Goal: Navigation & Orientation: Find specific page/section

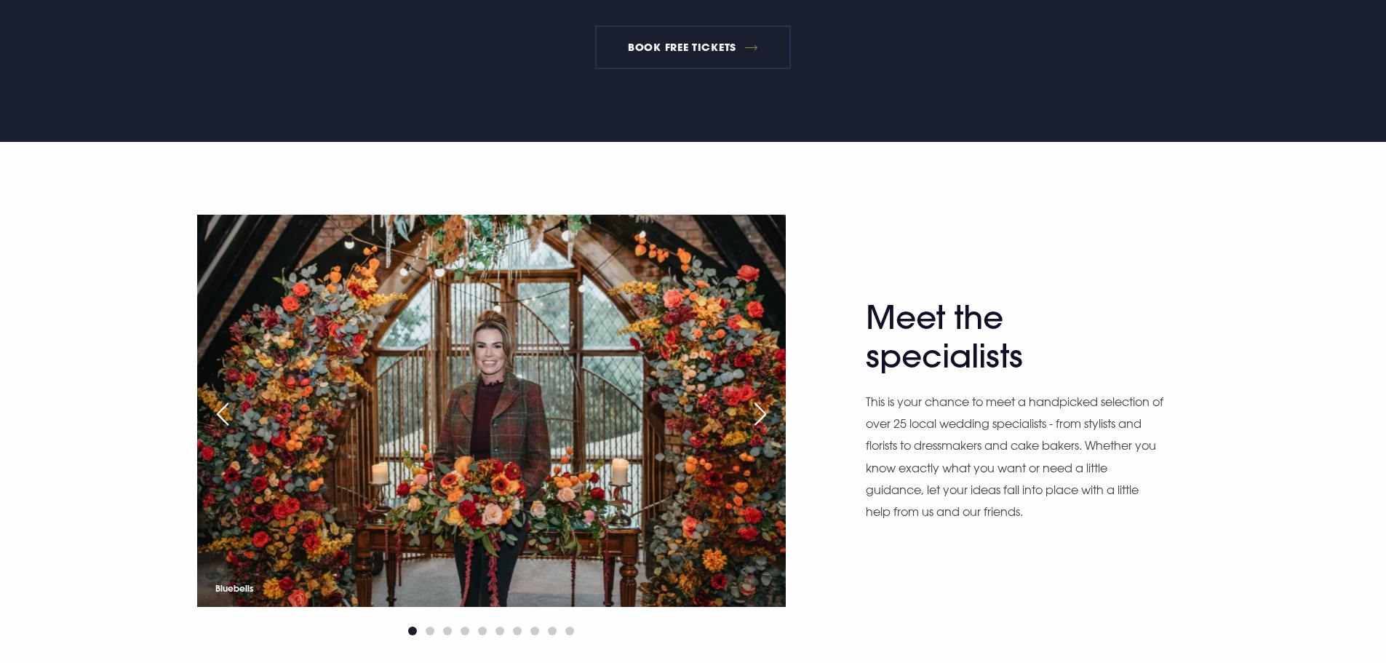
scroll to position [946, 0]
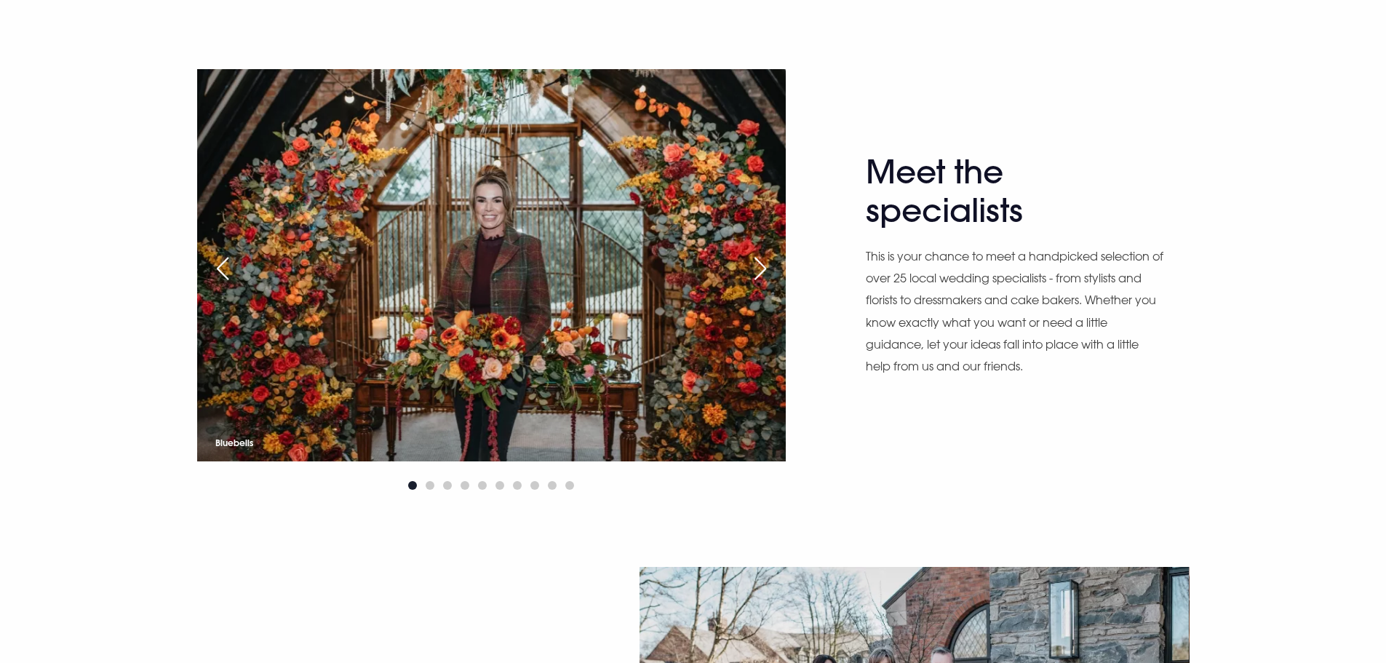
click at [762, 271] on div "Next slide" at bounding box center [760, 269] width 36 height 32
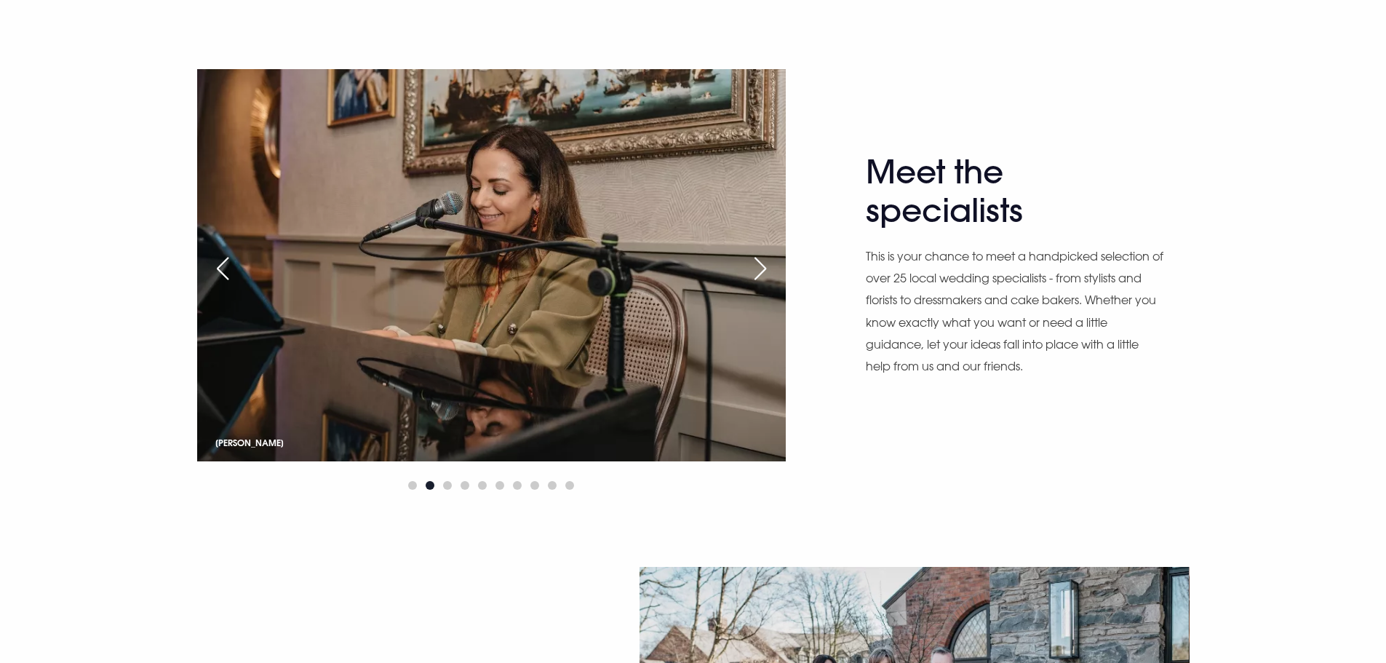
click at [761, 271] on div "Next slide" at bounding box center [760, 269] width 36 height 32
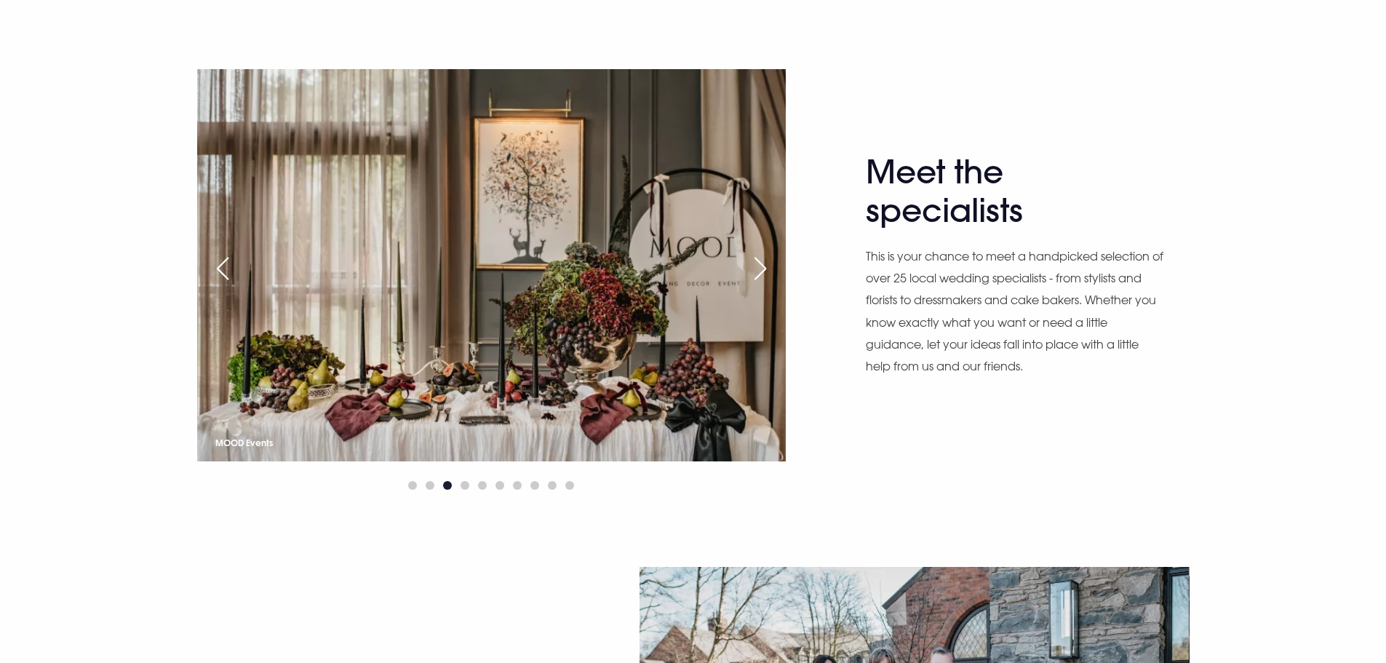
click at [761, 271] on div "Next slide" at bounding box center [760, 269] width 36 height 32
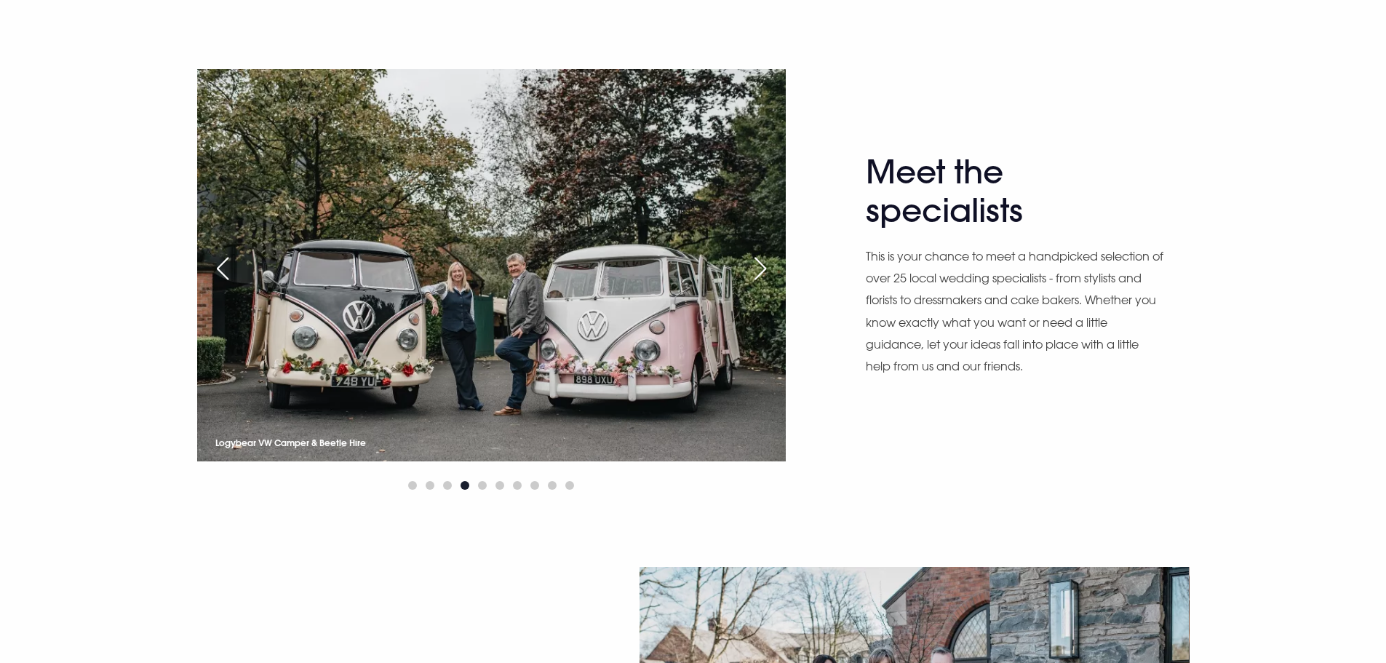
click at [761, 271] on div "Next slide" at bounding box center [760, 269] width 36 height 32
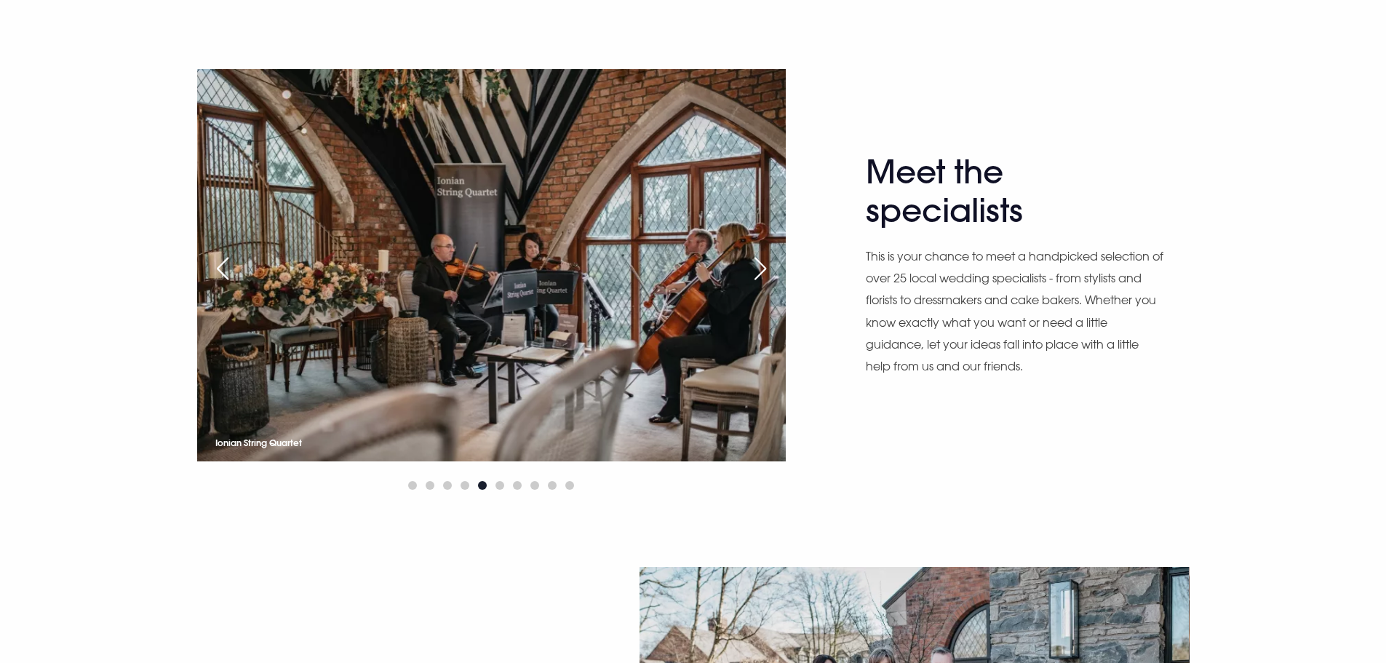
click at [761, 271] on div "Next slide" at bounding box center [760, 269] width 36 height 32
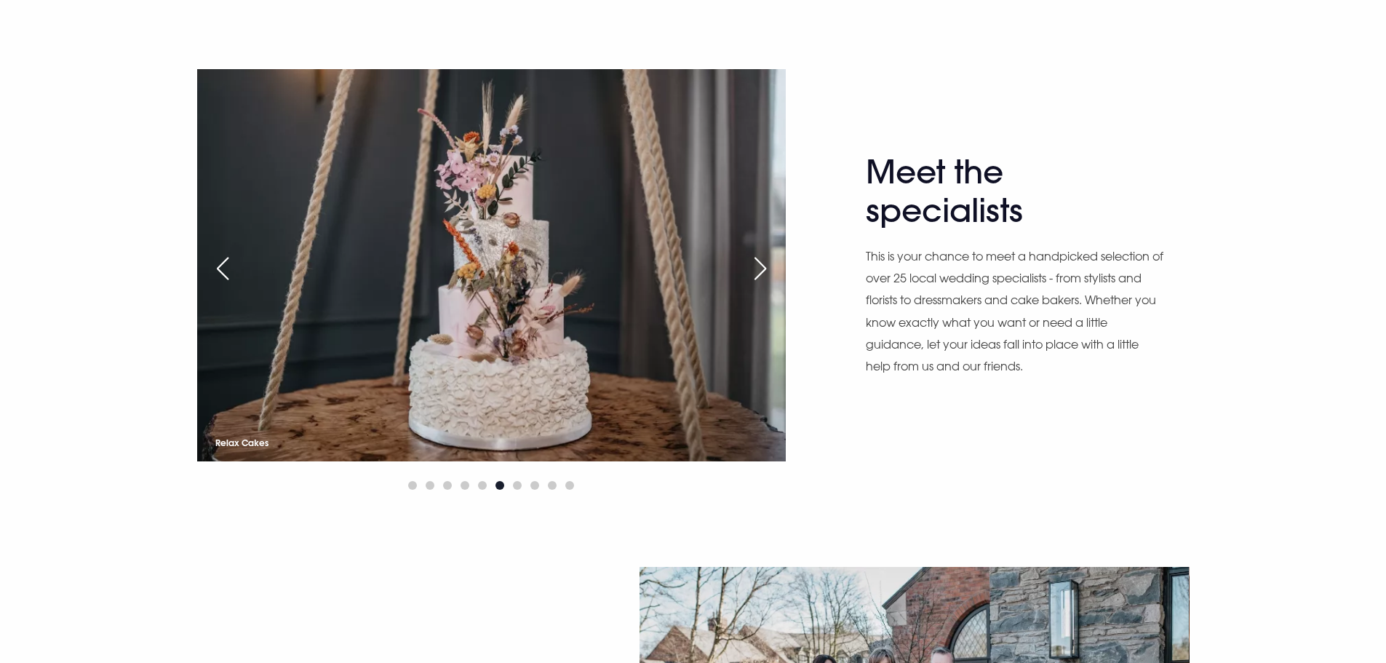
click at [761, 271] on div "Next slide" at bounding box center [760, 269] width 36 height 32
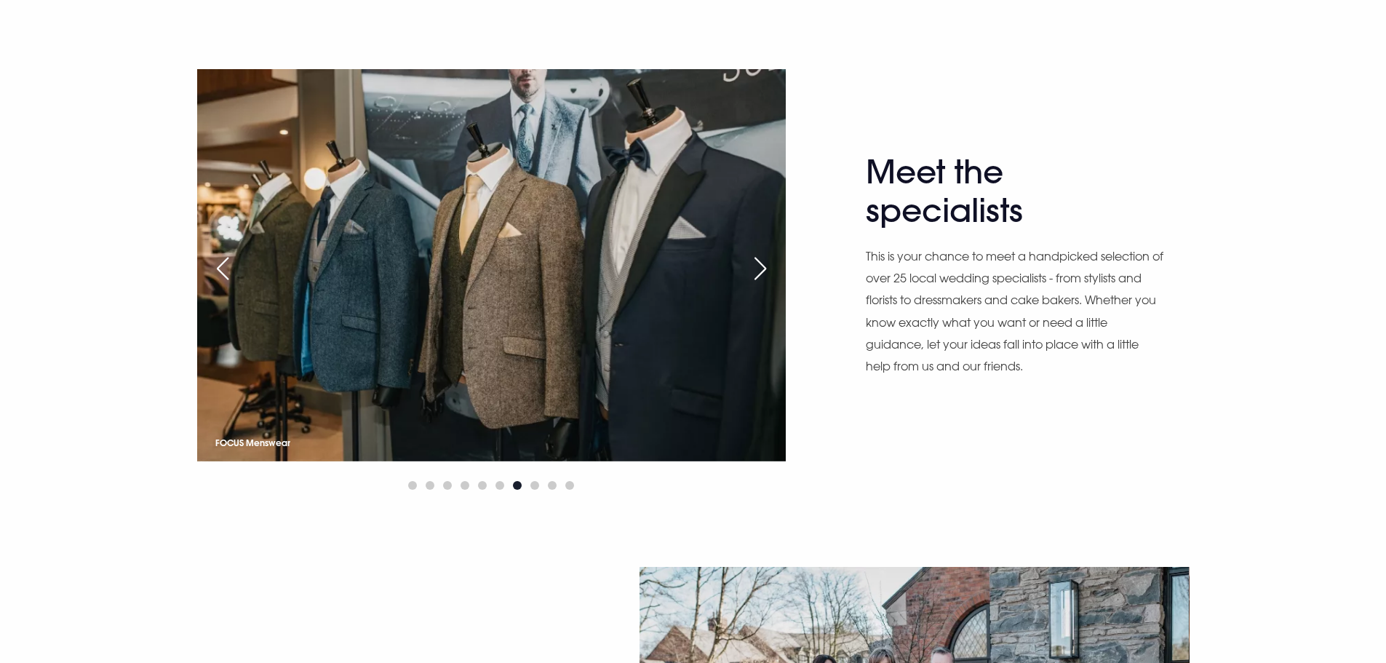
click at [761, 271] on div "Next slide" at bounding box center [760, 269] width 36 height 32
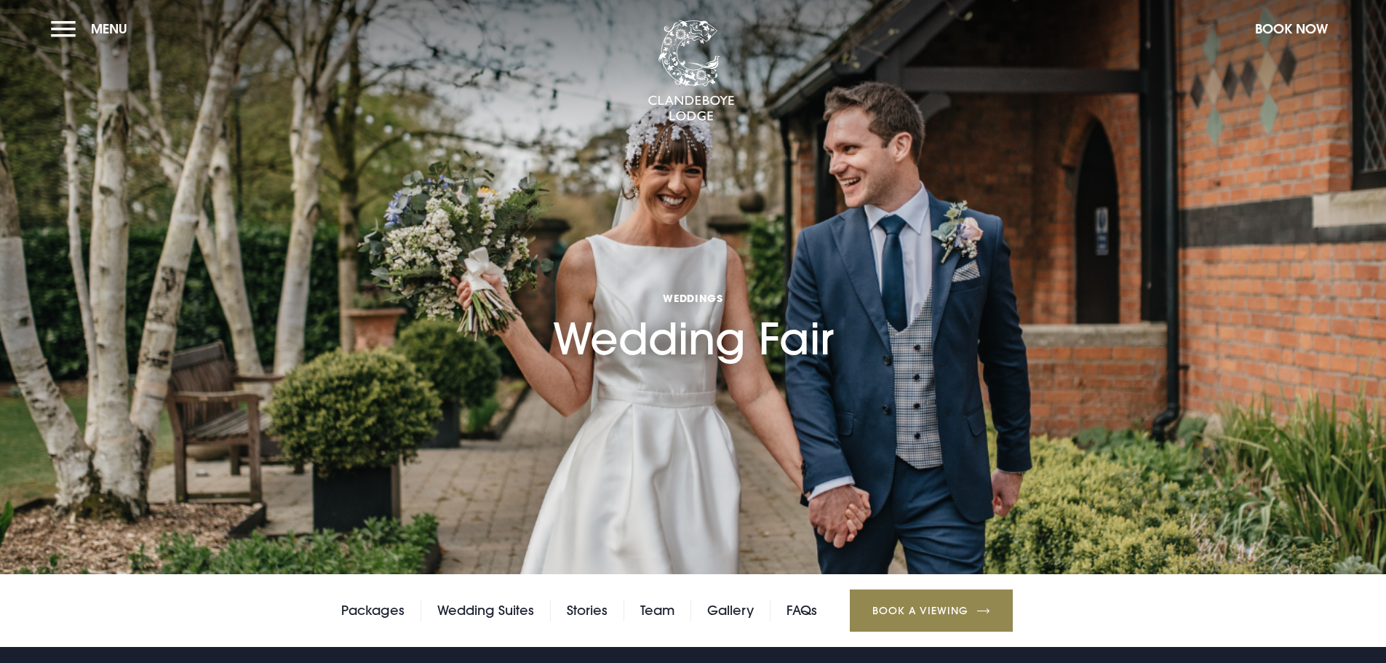
scroll to position [0, 0]
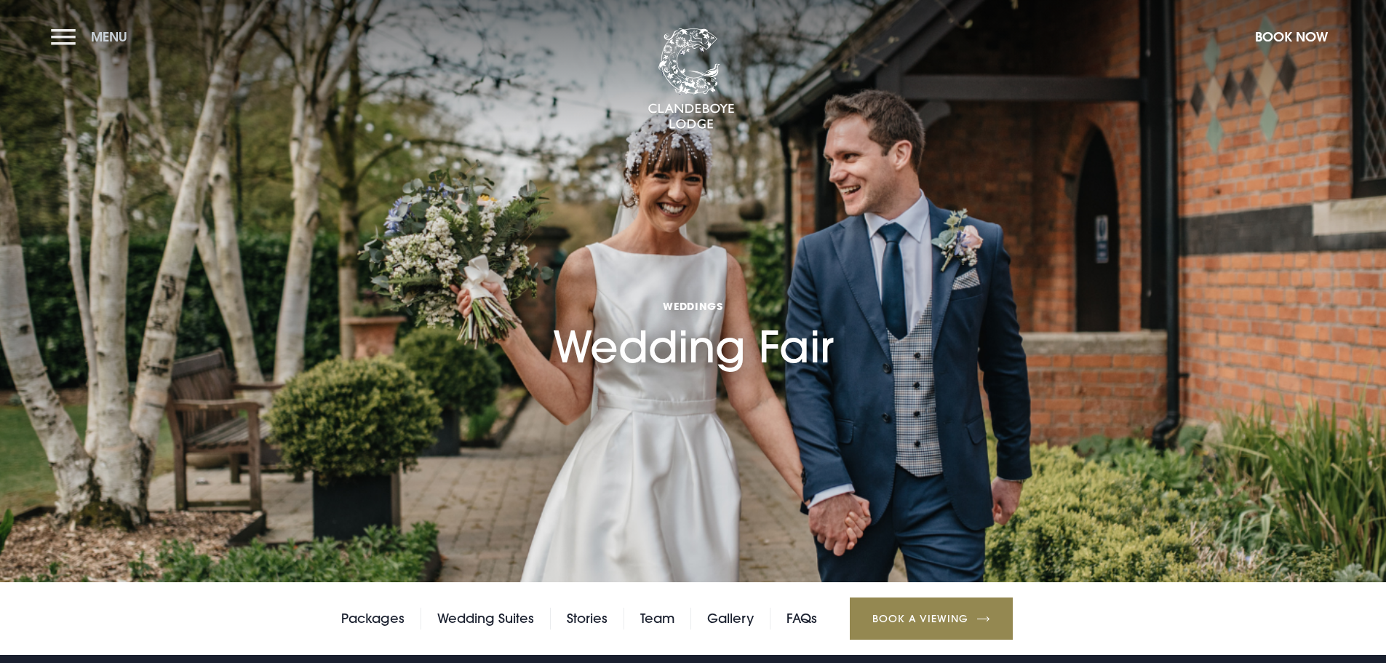
click at [56, 25] on button "Menu" at bounding box center [93, 36] width 84 height 31
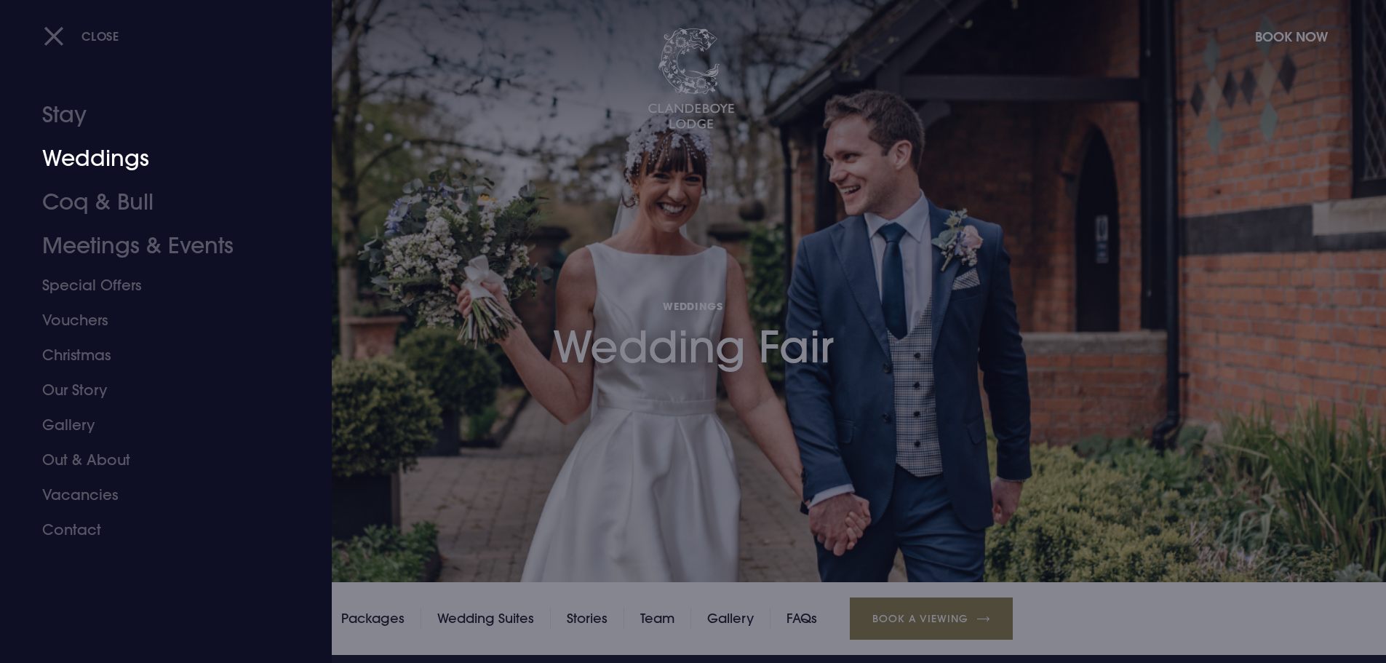
click at [82, 170] on link "Weddings" at bounding box center [157, 159] width 230 height 44
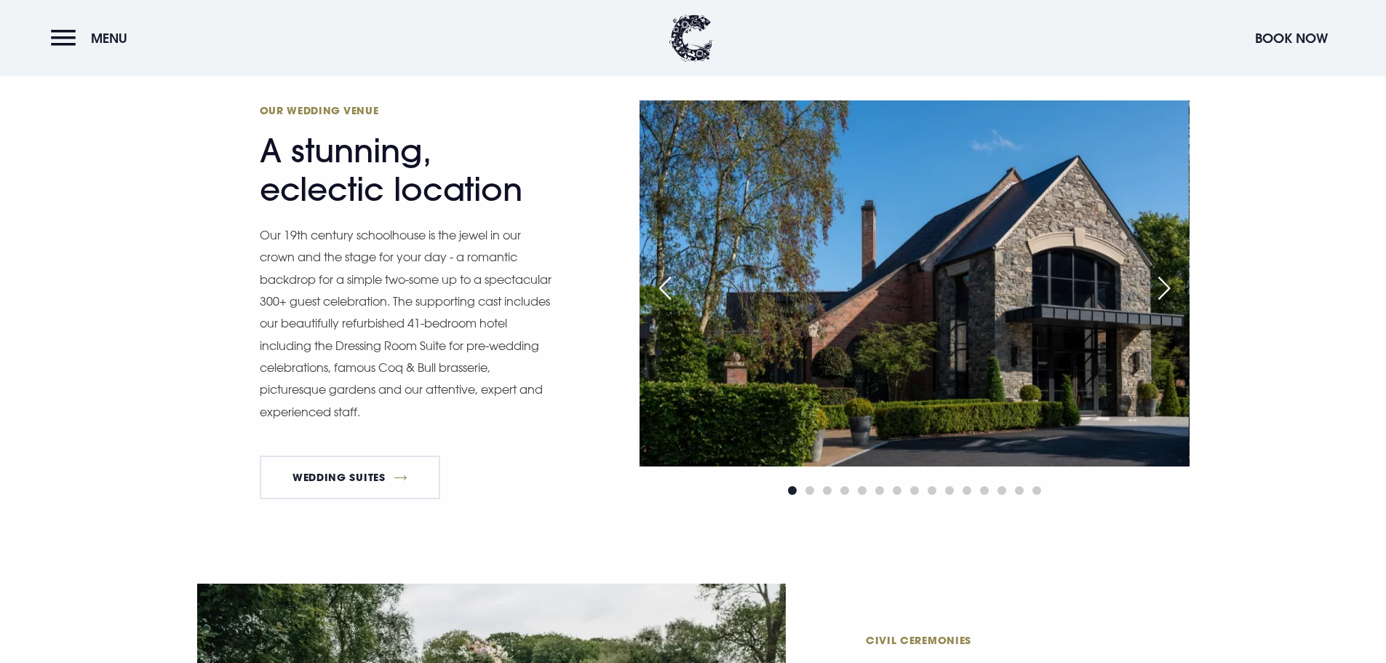
scroll to position [1383, 0]
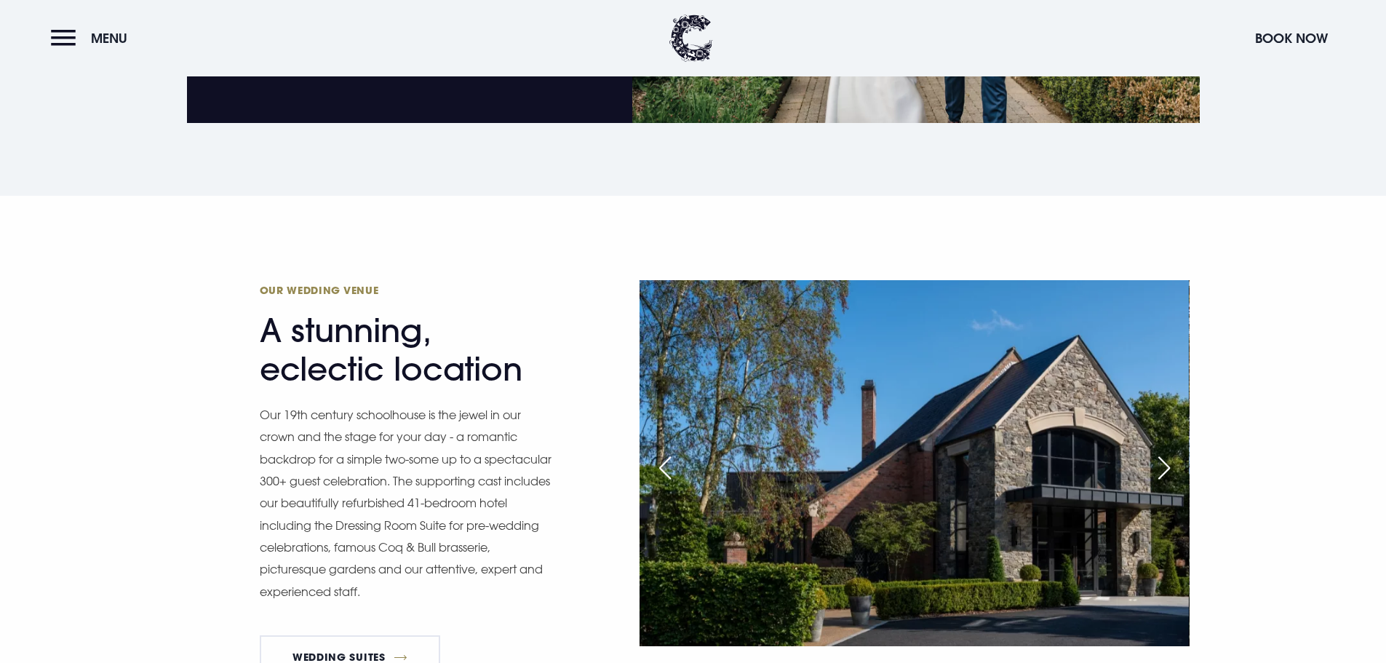
click at [1159, 450] on img at bounding box center [914, 463] width 549 height 366
click at [1160, 459] on div "Next slide" at bounding box center [1164, 468] width 36 height 32
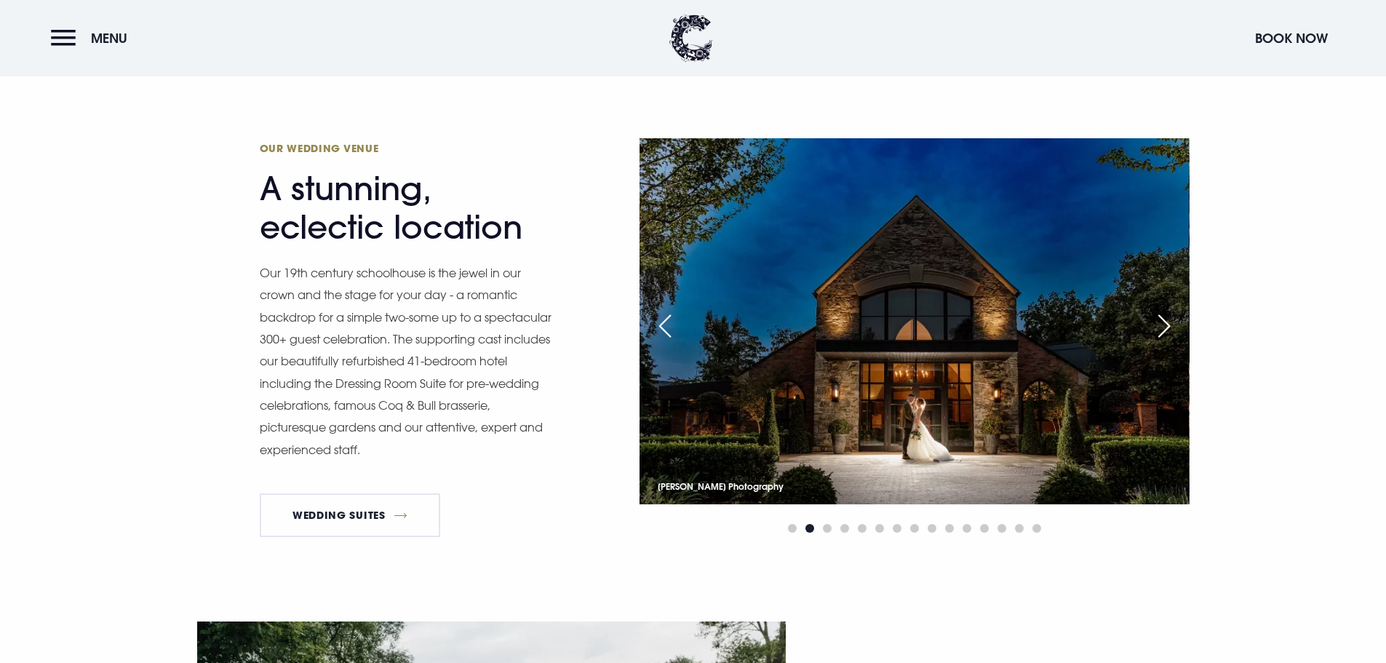
scroll to position [1528, 0]
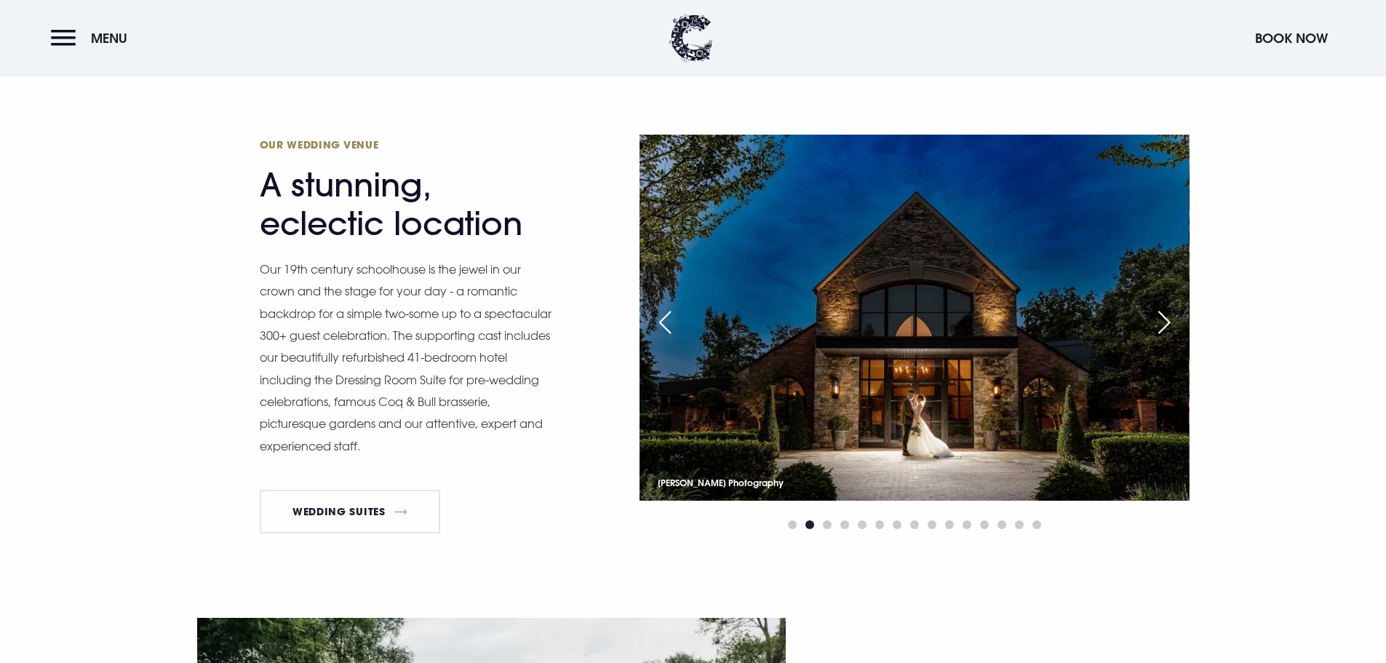
click at [1157, 314] on div "Next slide" at bounding box center [1164, 322] width 36 height 32
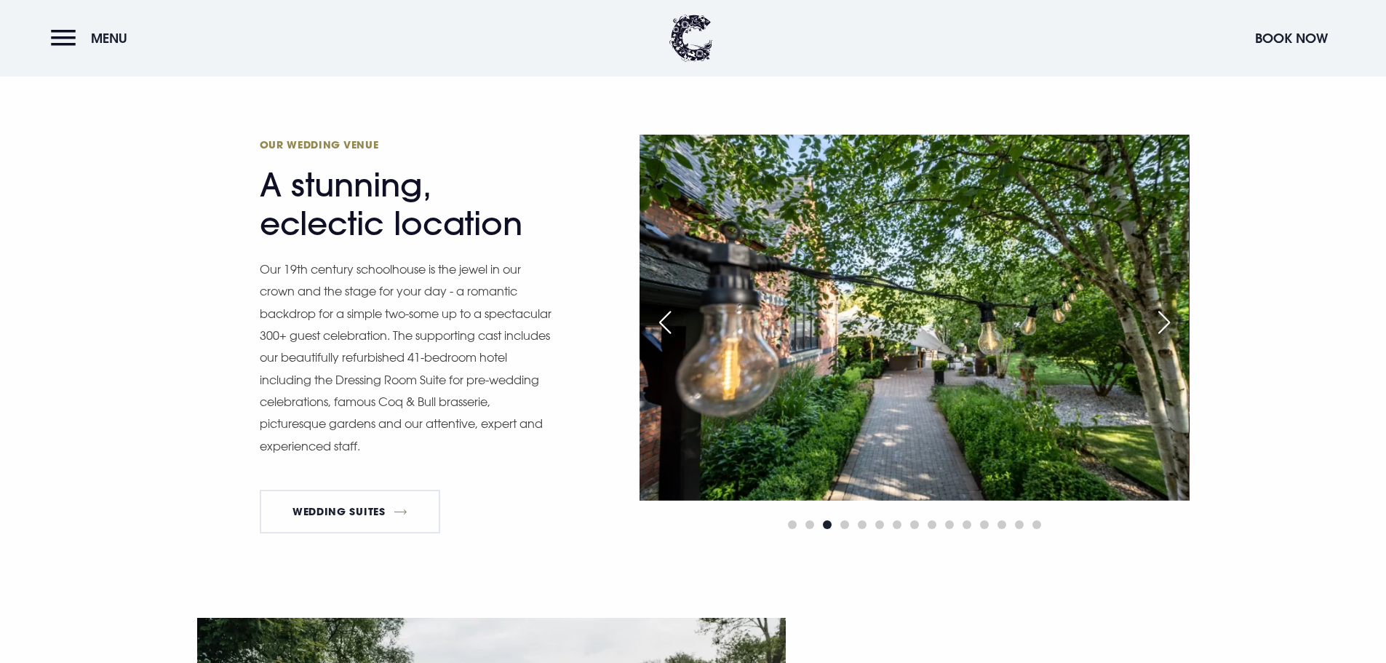
click at [1157, 314] on div "Next slide" at bounding box center [1164, 322] width 36 height 32
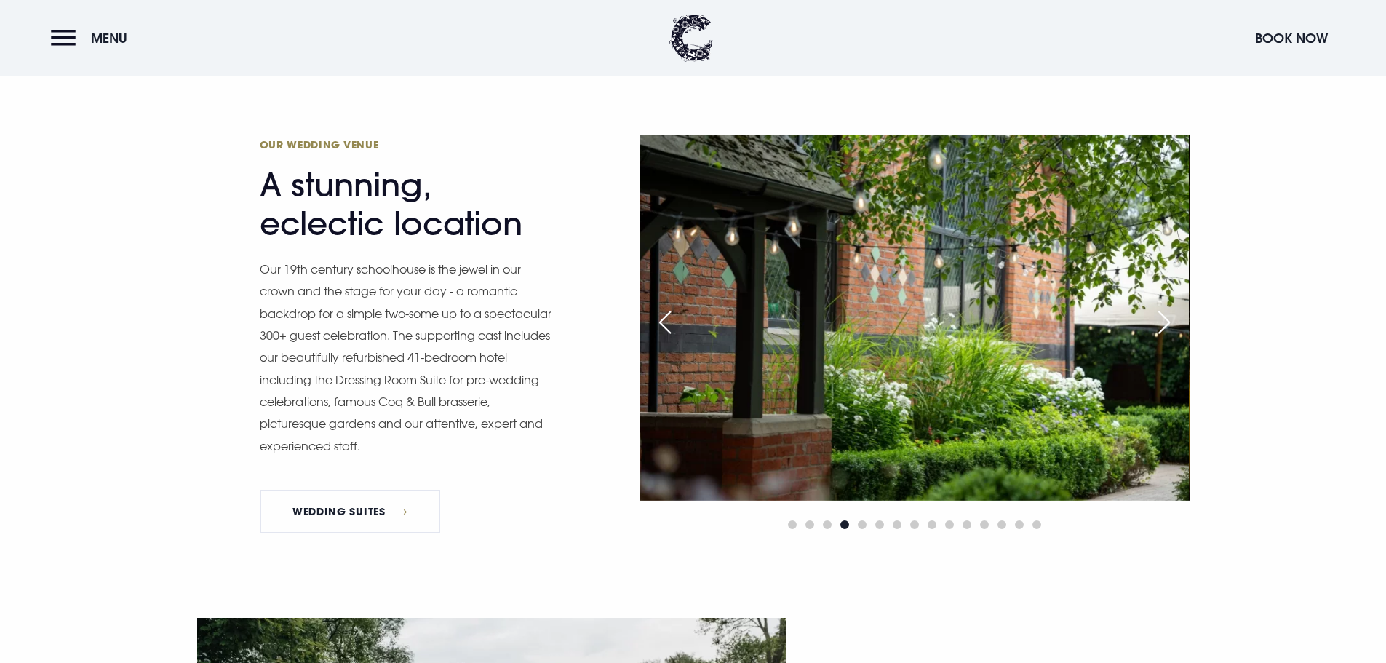
click at [1157, 314] on div "Next slide" at bounding box center [1164, 322] width 36 height 32
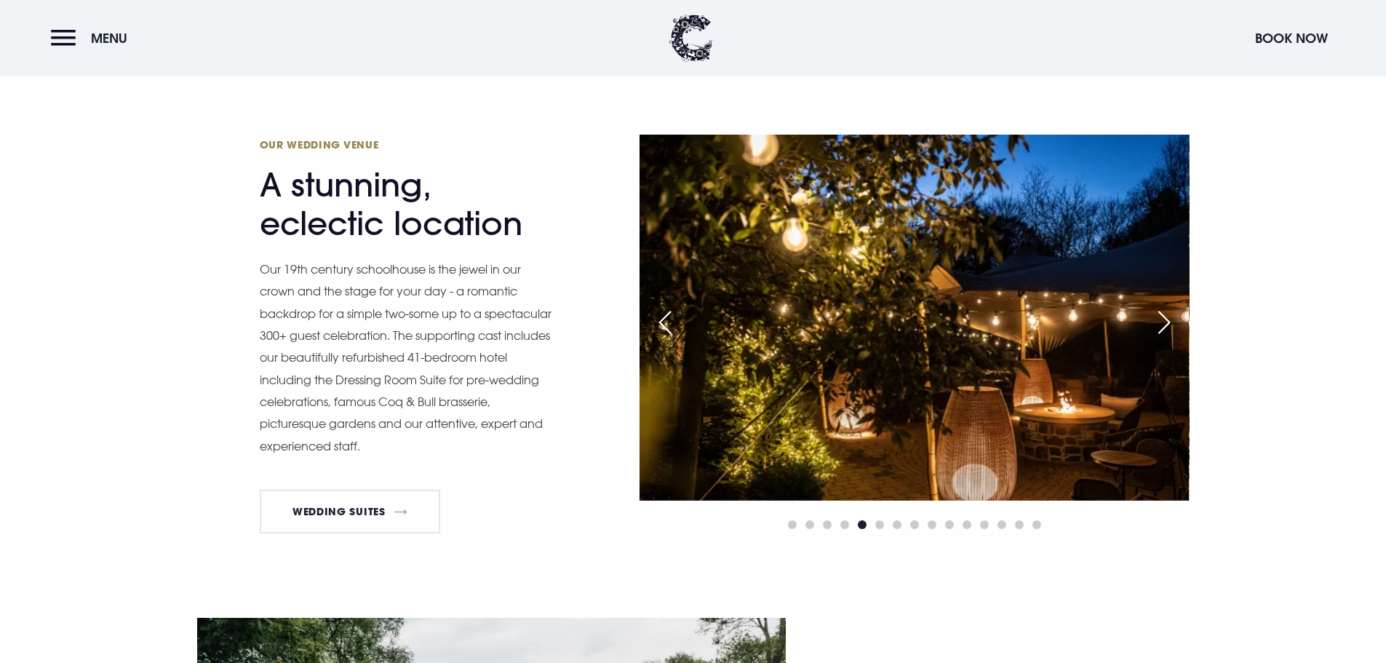
click at [1157, 314] on div "Next slide" at bounding box center [1164, 322] width 36 height 32
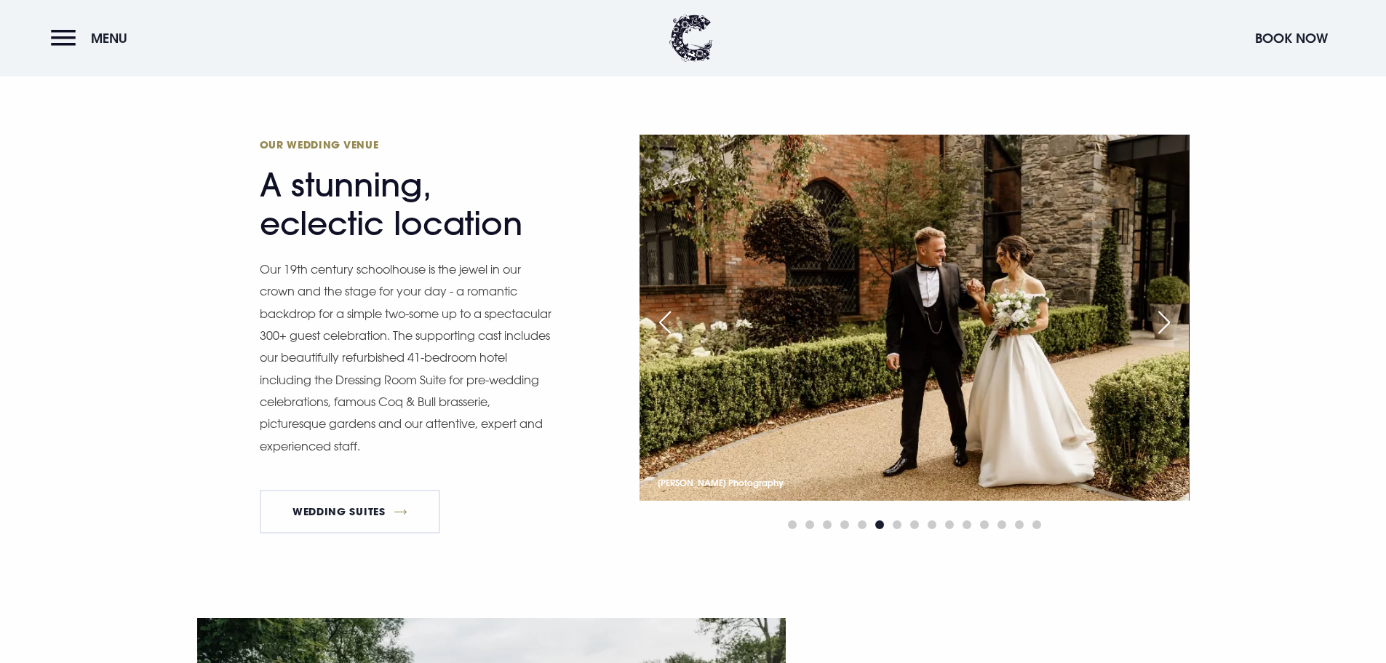
click at [1157, 314] on div "Next slide" at bounding box center [1164, 322] width 36 height 32
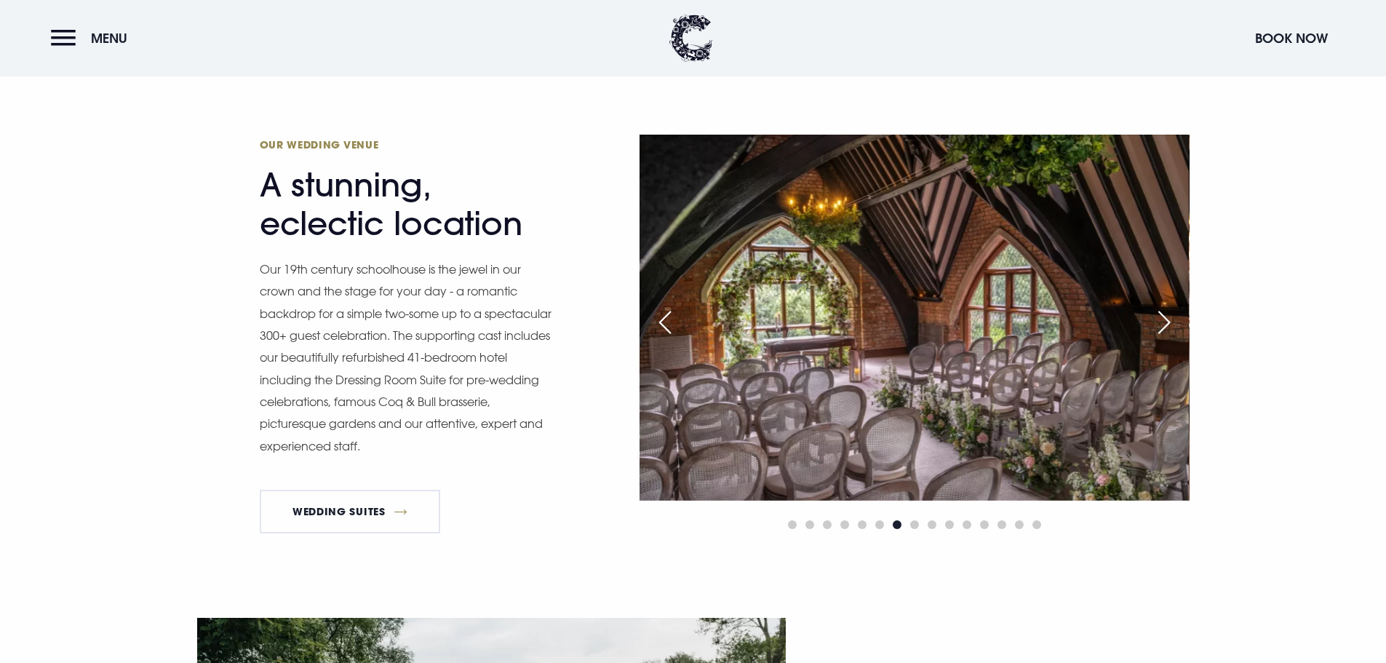
click at [1157, 314] on div "Next slide" at bounding box center [1164, 322] width 36 height 32
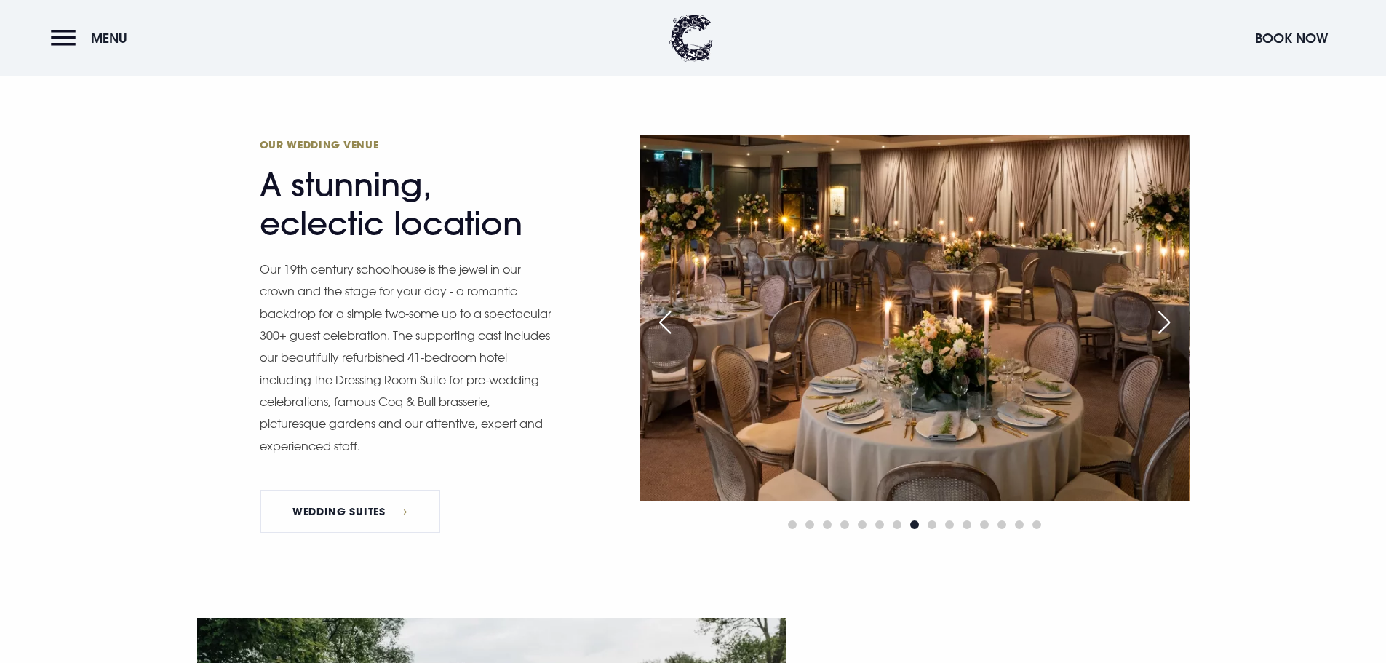
click at [1157, 314] on div "Next slide" at bounding box center [1164, 322] width 36 height 32
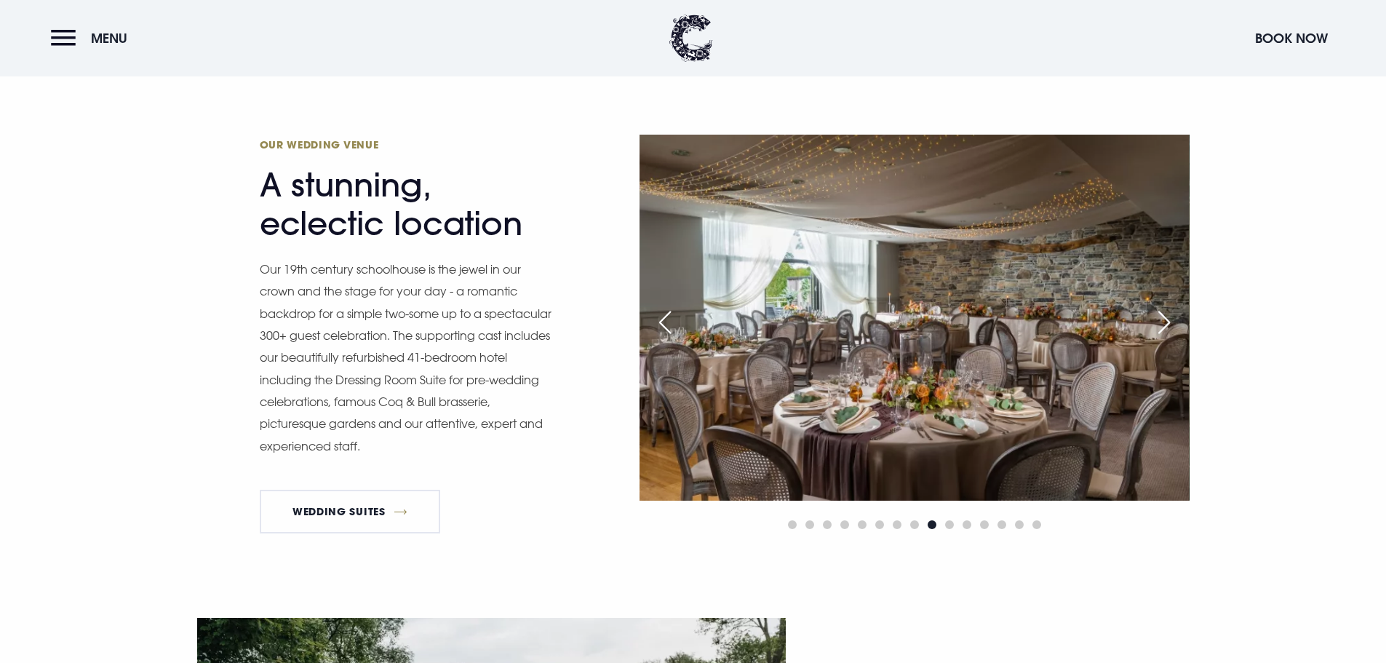
click at [1157, 314] on div "Next slide" at bounding box center [1164, 322] width 36 height 32
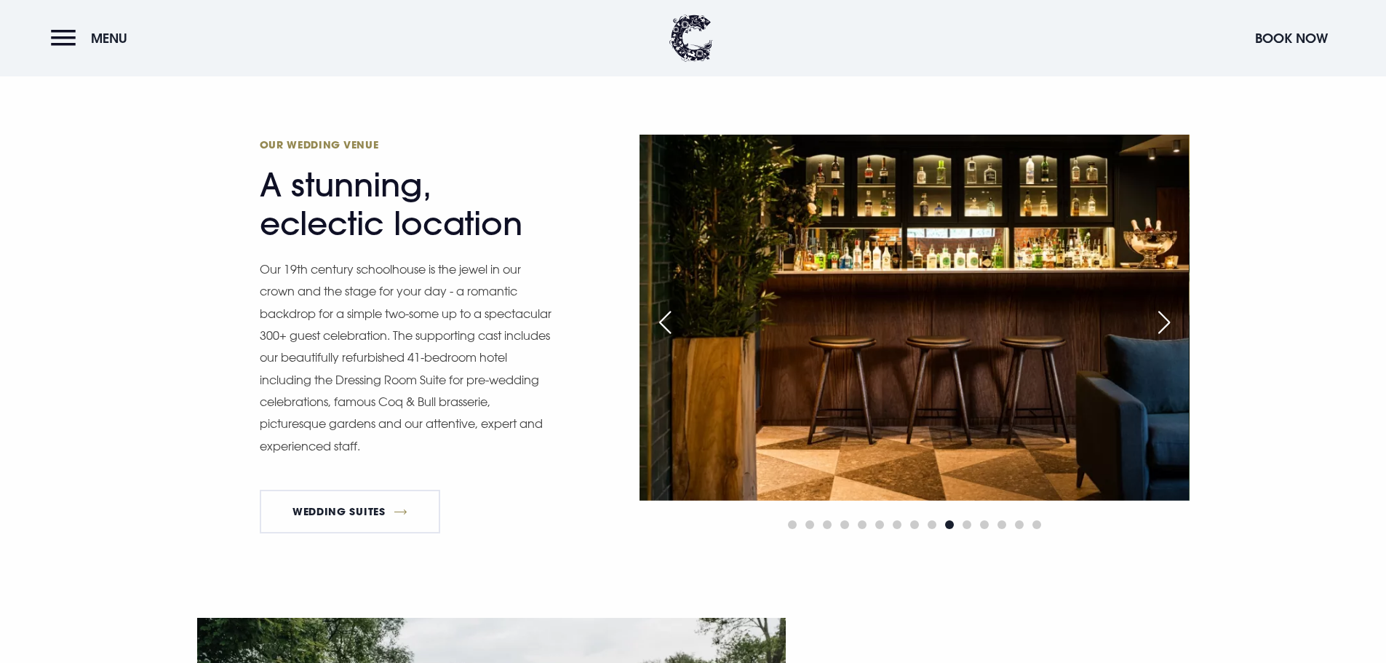
click at [1157, 314] on div "Next slide" at bounding box center [1164, 322] width 36 height 32
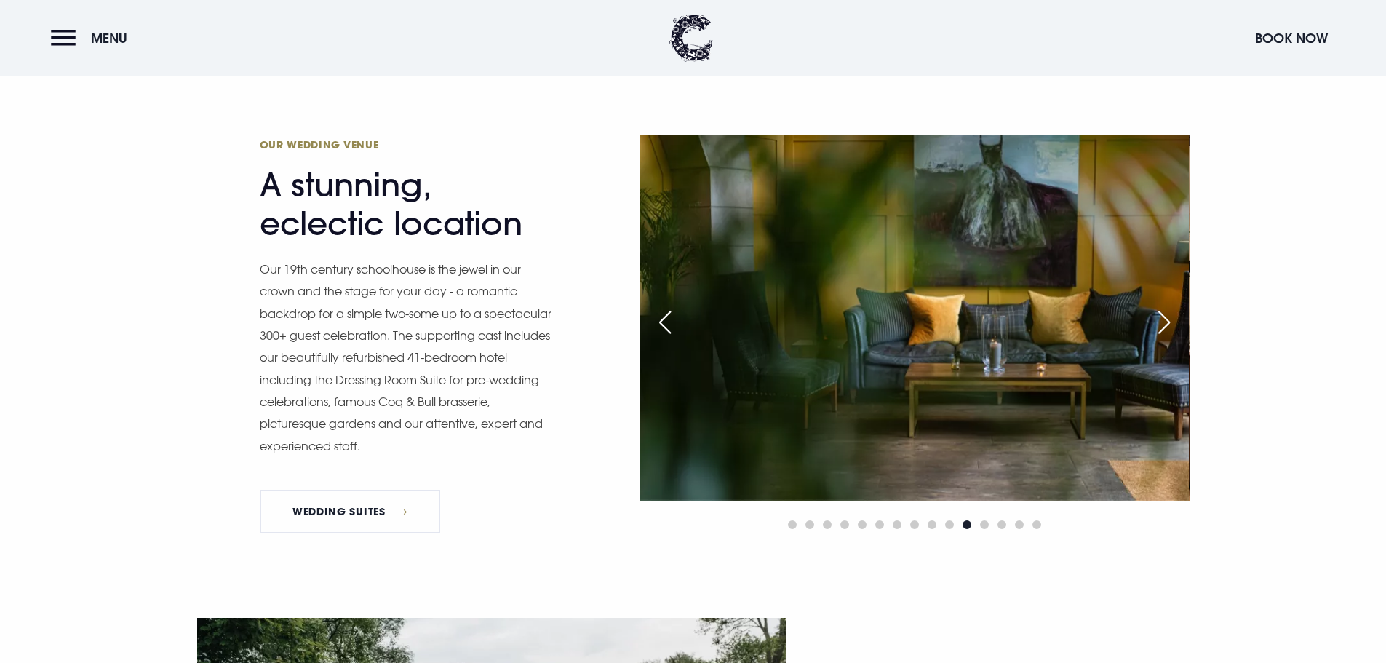
click at [1154, 327] on div "Next slide" at bounding box center [1164, 322] width 36 height 32
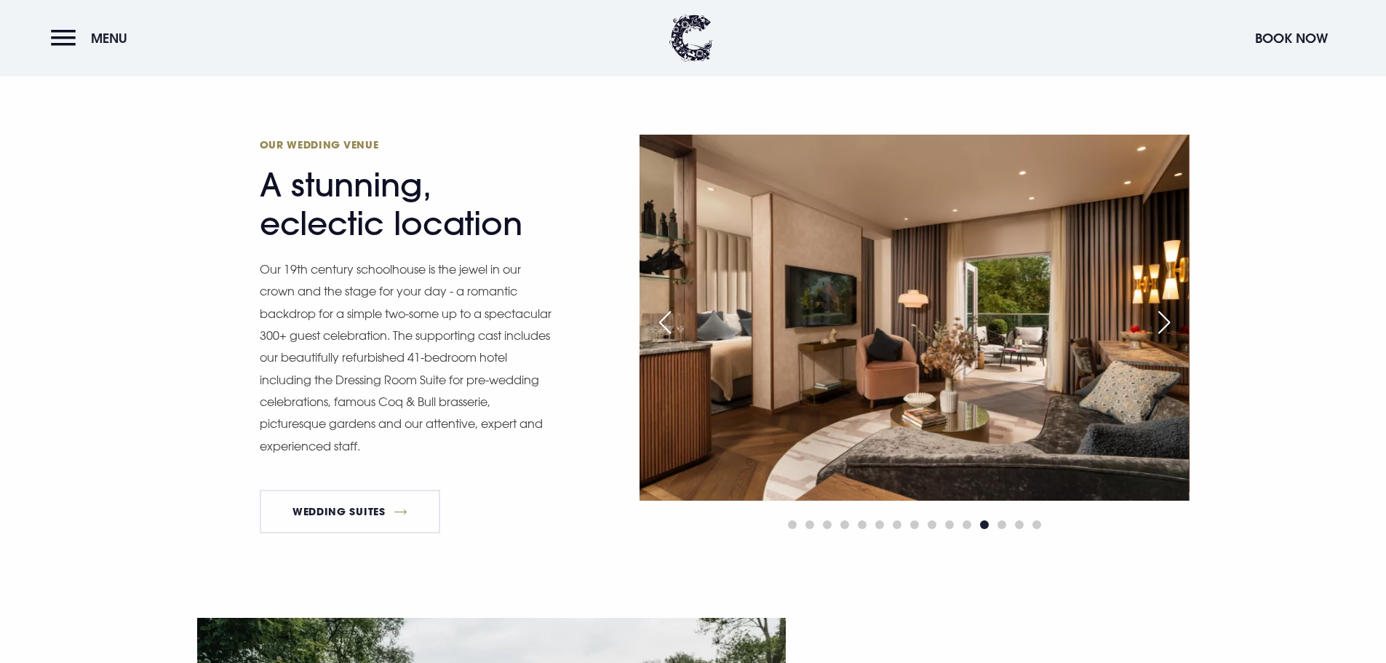
click at [1154, 327] on div "Next slide" at bounding box center [1164, 322] width 36 height 32
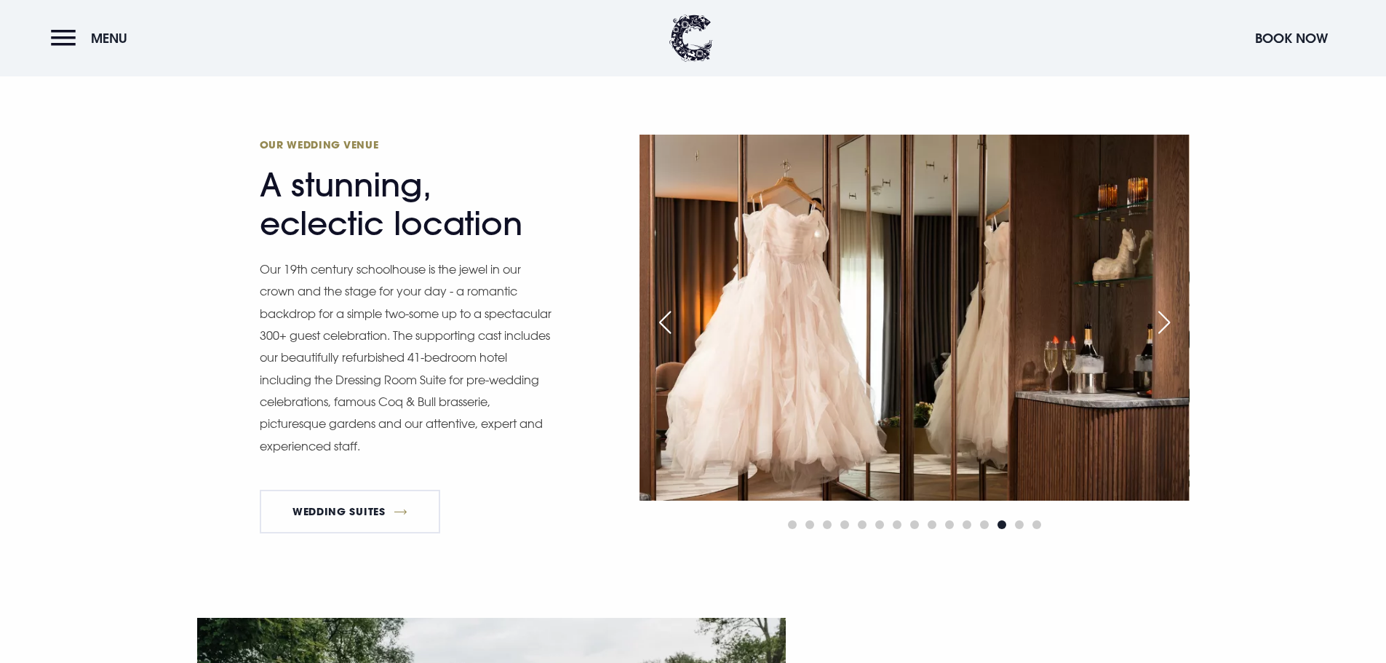
click at [1154, 327] on div "Next slide" at bounding box center [1164, 322] width 36 height 32
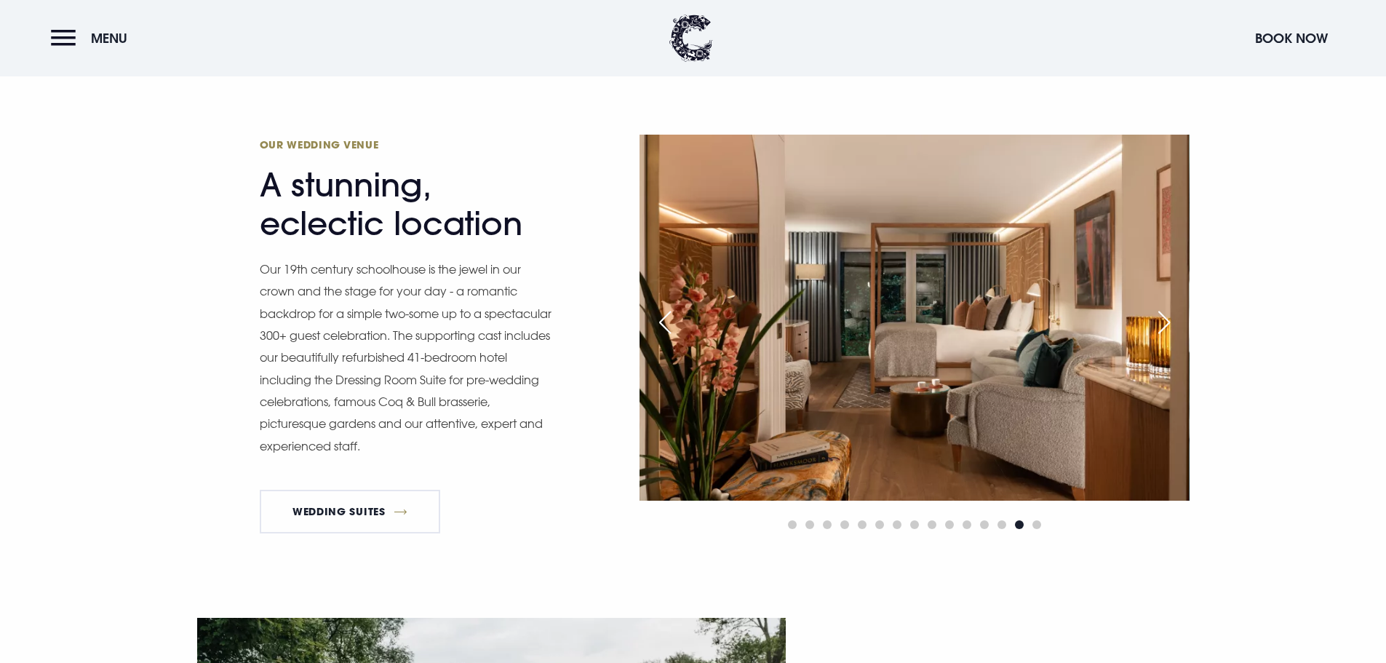
click at [1154, 327] on div "Next slide" at bounding box center [1164, 322] width 36 height 32
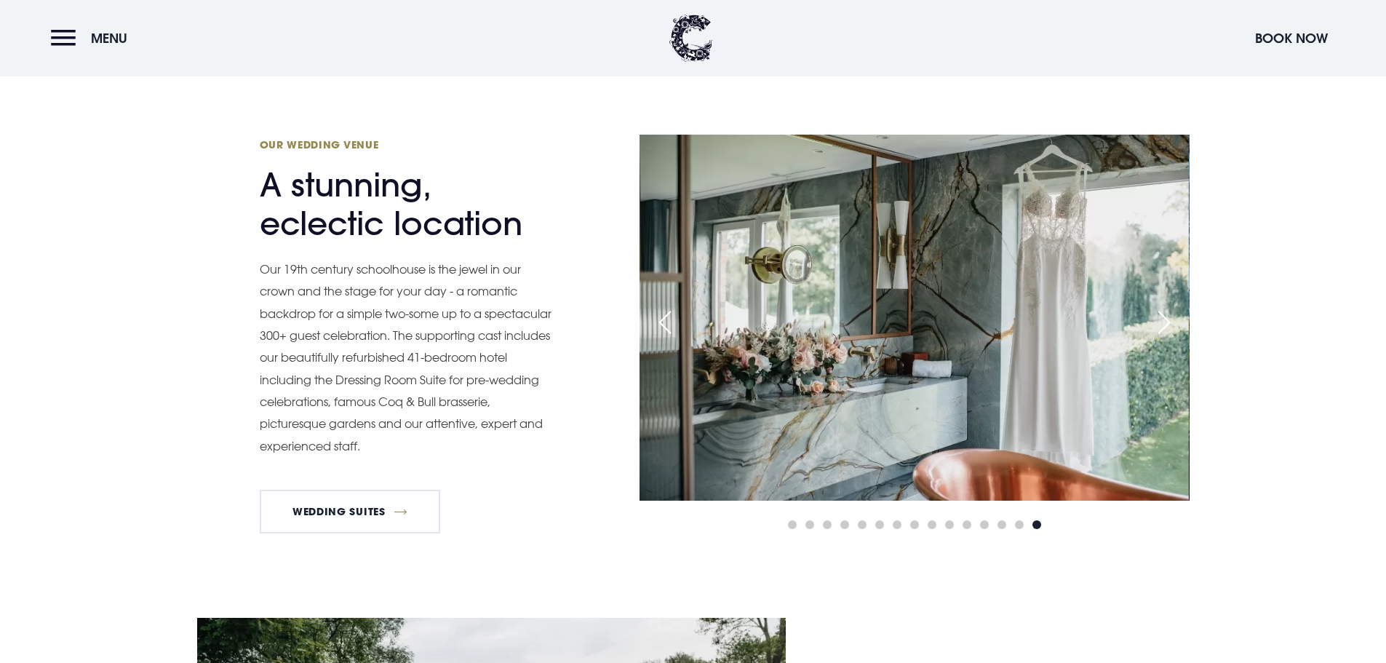
click at [1154, 327] on div "Next slide" at bounding box center [1164, 322] width 36 height 32
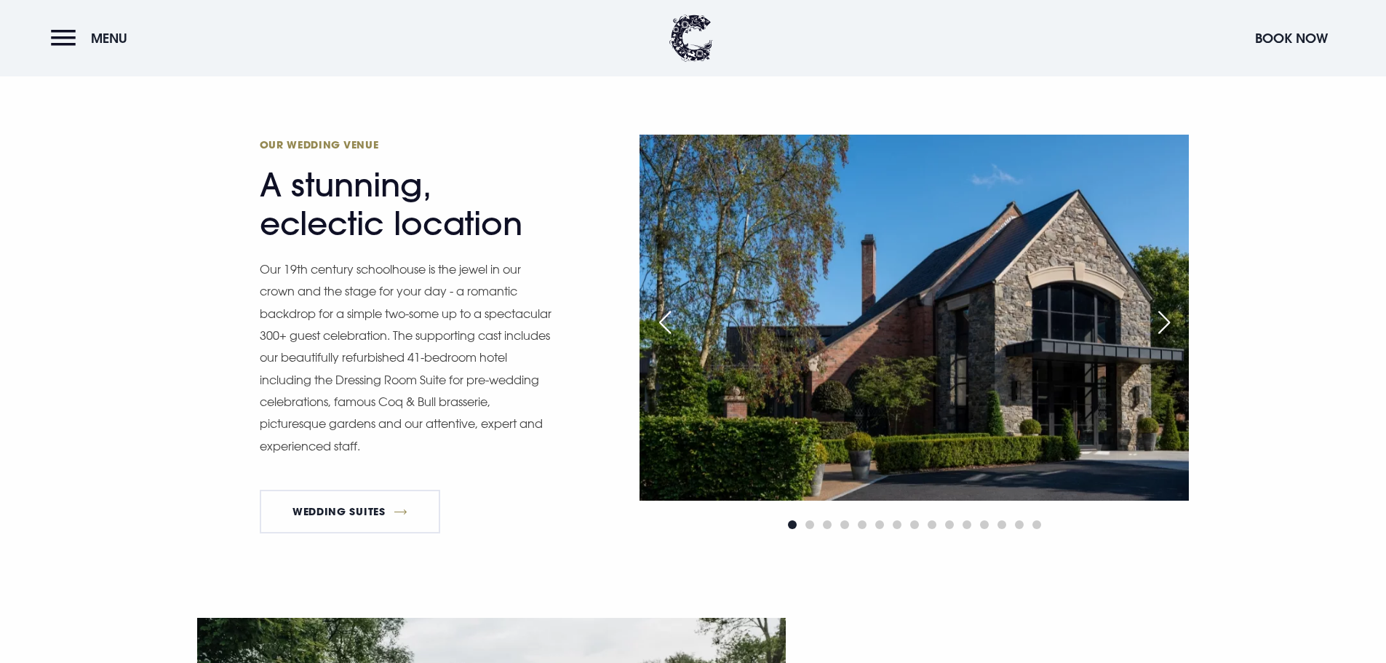
click at [1154, 327] on div "Next slide" at bounding box center [1164, 322] width 36 height 32
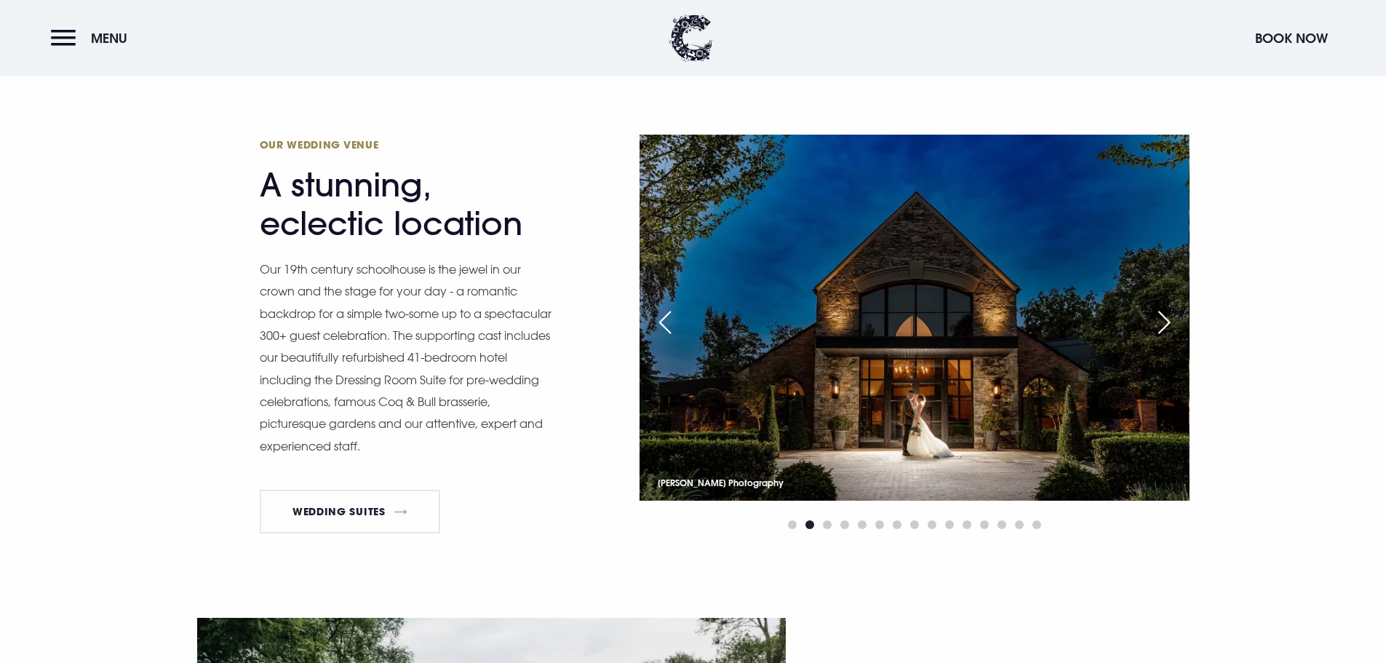
click at [1154, 327] on div "Next slide" at bounding box center [1164, 322] width 36 height 32
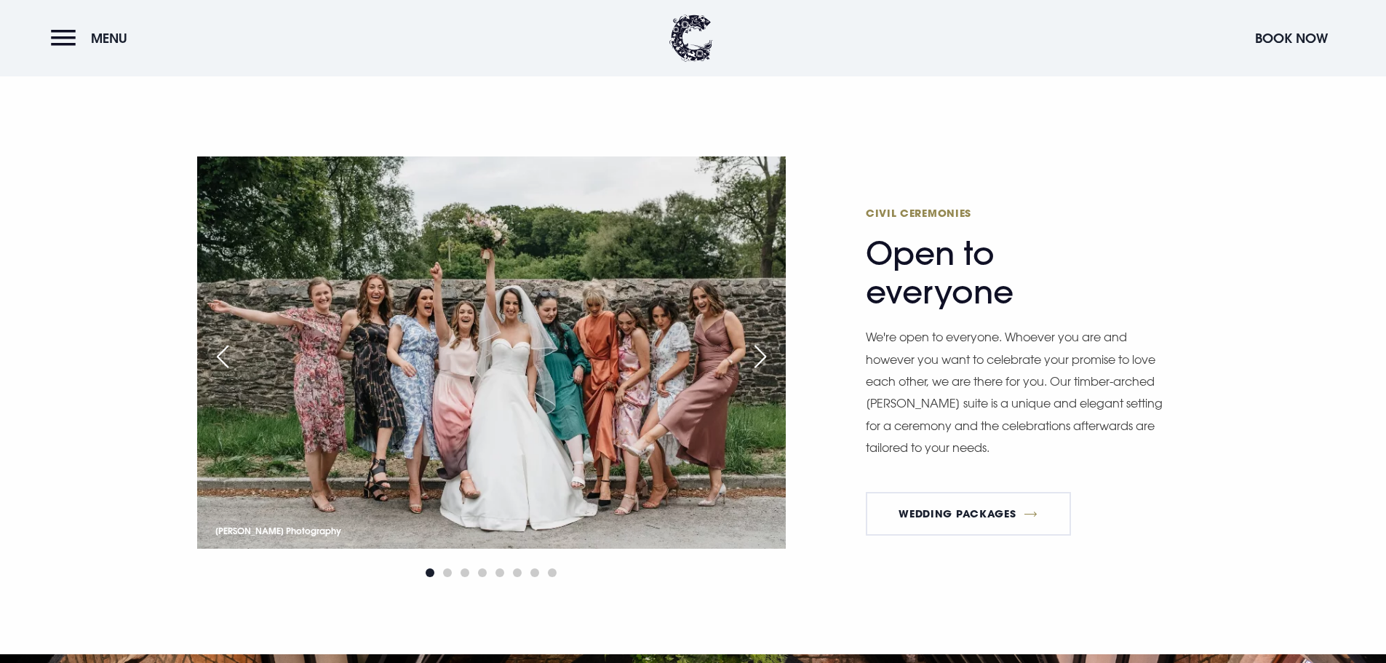
scroll to position [1965, 0]
